Goal: Information Seeking & Learning: Learn about a topic

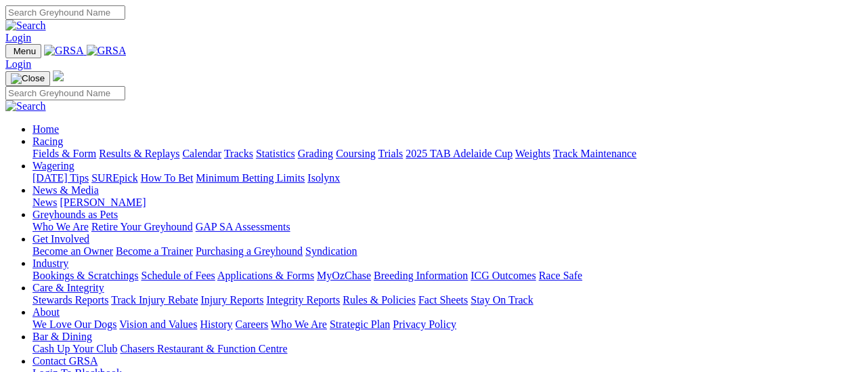
click at [63, 135] on link "Racing" at bounding box center [48, 141] width 30 height 12
click at [149, 148] on link "Results & Replays" at bounding box center [139, 154] width 81 height 12
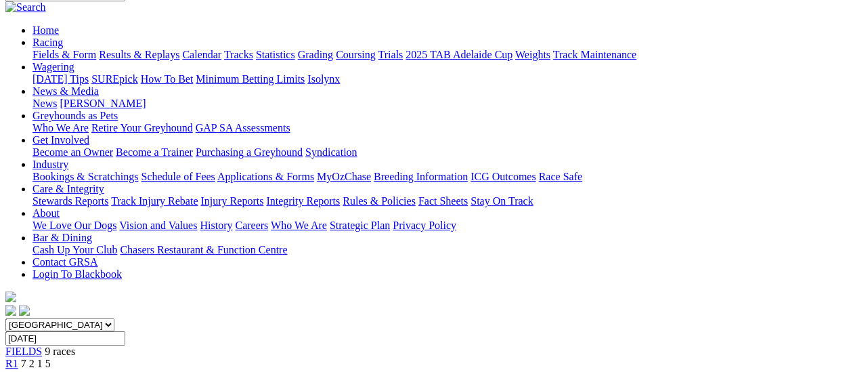
scroll to position [68, 0]
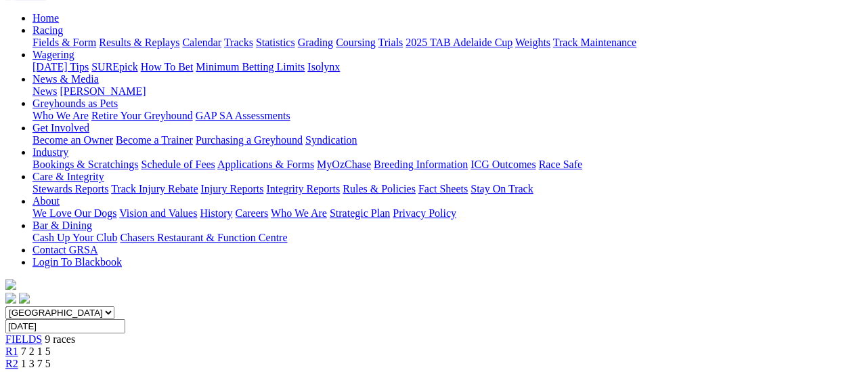
scroll to position [68, 0]
